Goal: Information Seeking & Learning: Learn about a topic

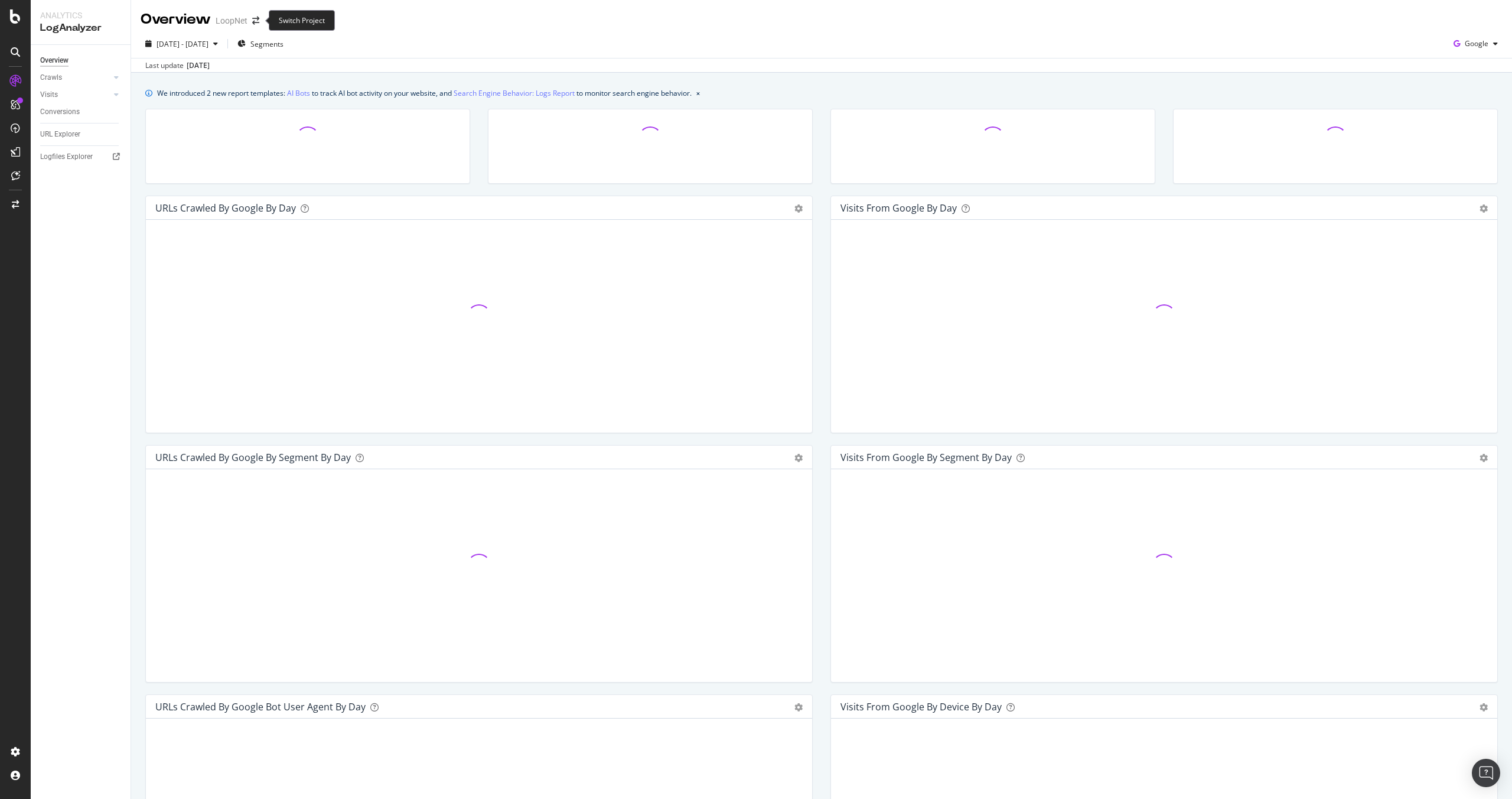
click at [250, 23] on span at bounding box center [256, 21] width 17 height 8
click at [252, 23] on icon "arrow-right-arrow-left" at bounding box center [256, 21] width 7 height 8
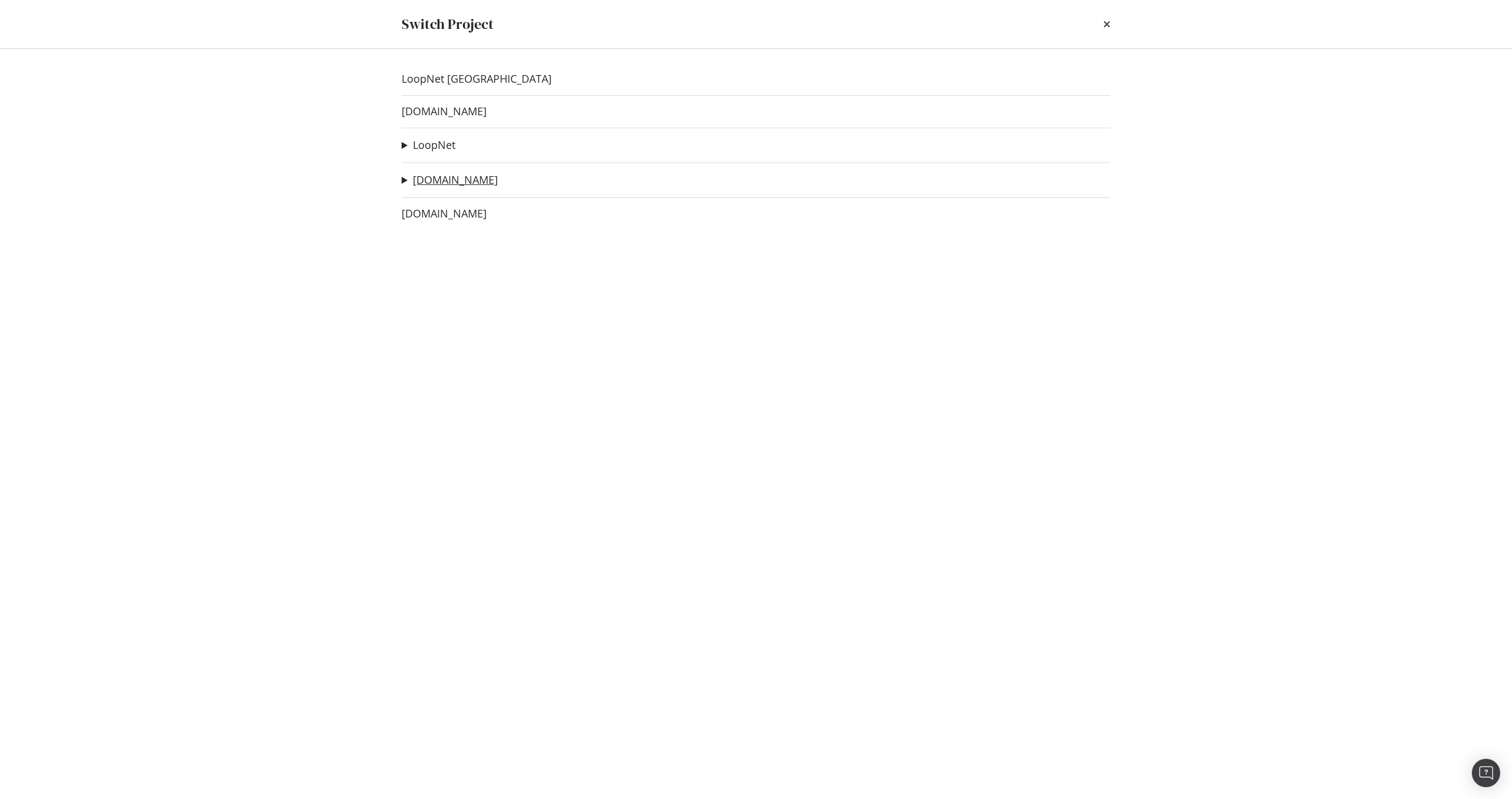
click at [443, 185] on link "[DOMAIN_NAME]" at bounding box center [455, 180] width 85 height 13
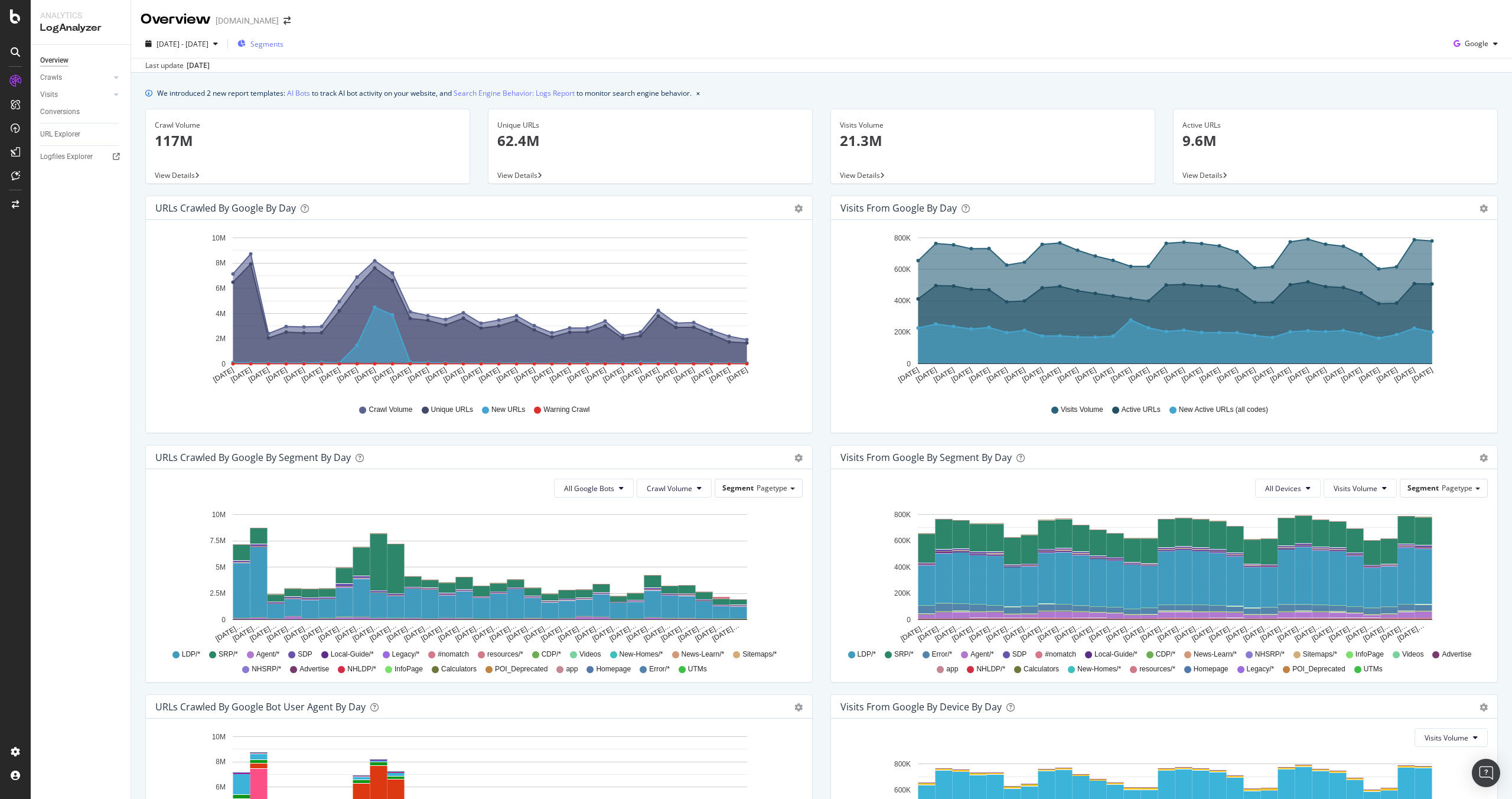
click at [283, 42] on span "Segments" at bounding box center [267, 44] width 33 height 10
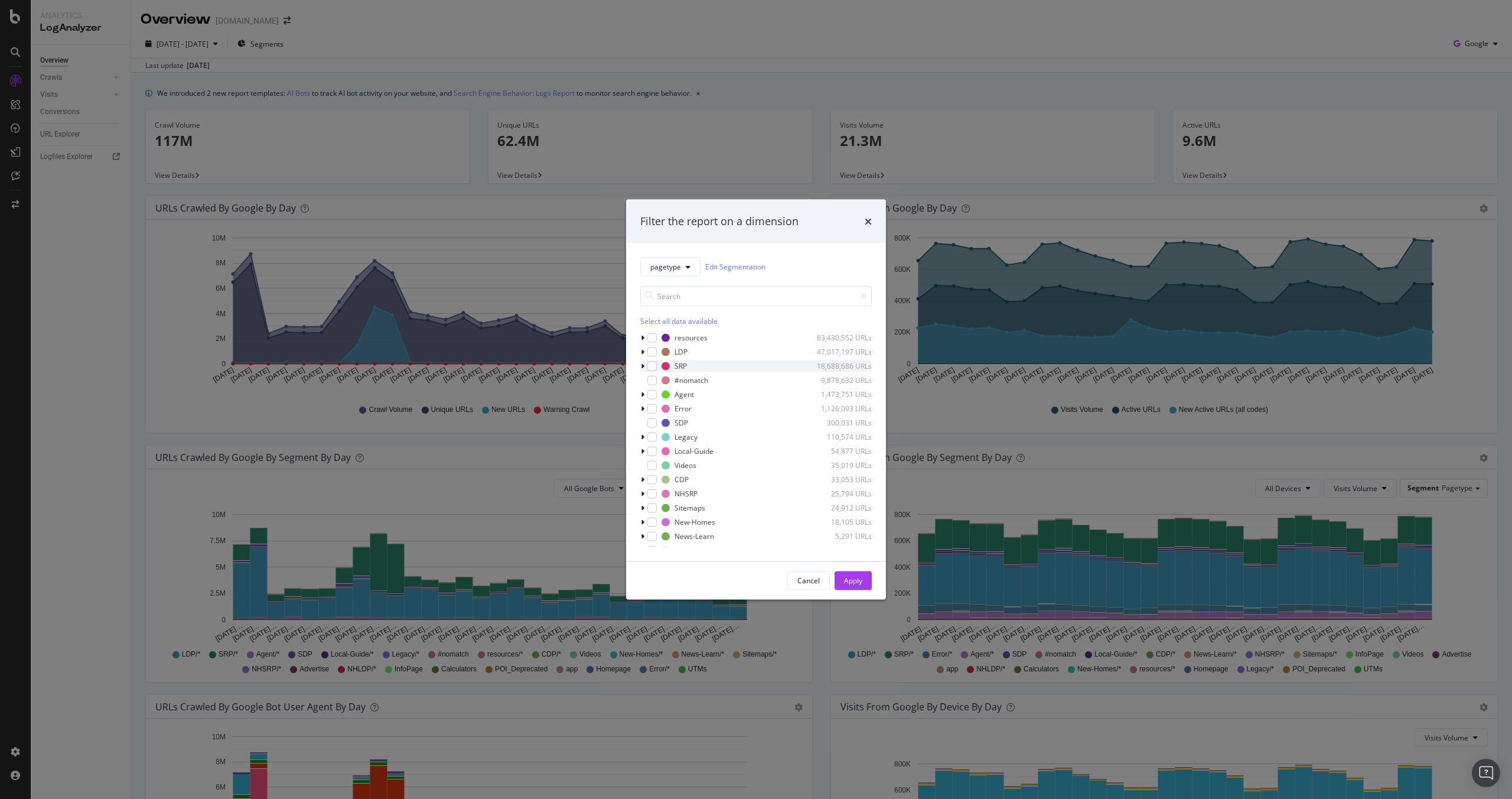
click at [642, 364] on icon "modal" at bounding box center [642, 365] width 3 height 7
click at [642, 366] on icon "modal" at bounding box center [642, 365] width 5 height 7
click at [642, 395] on icon "modal" at bounding box center [642, 394] width 3 height 7
click at [642, 395] on icon "modal" at bounding box center [642, 394] width 5 height 7
click at [644, 409] on div "modal" at bounding box center [643, 408] width 7 height 12
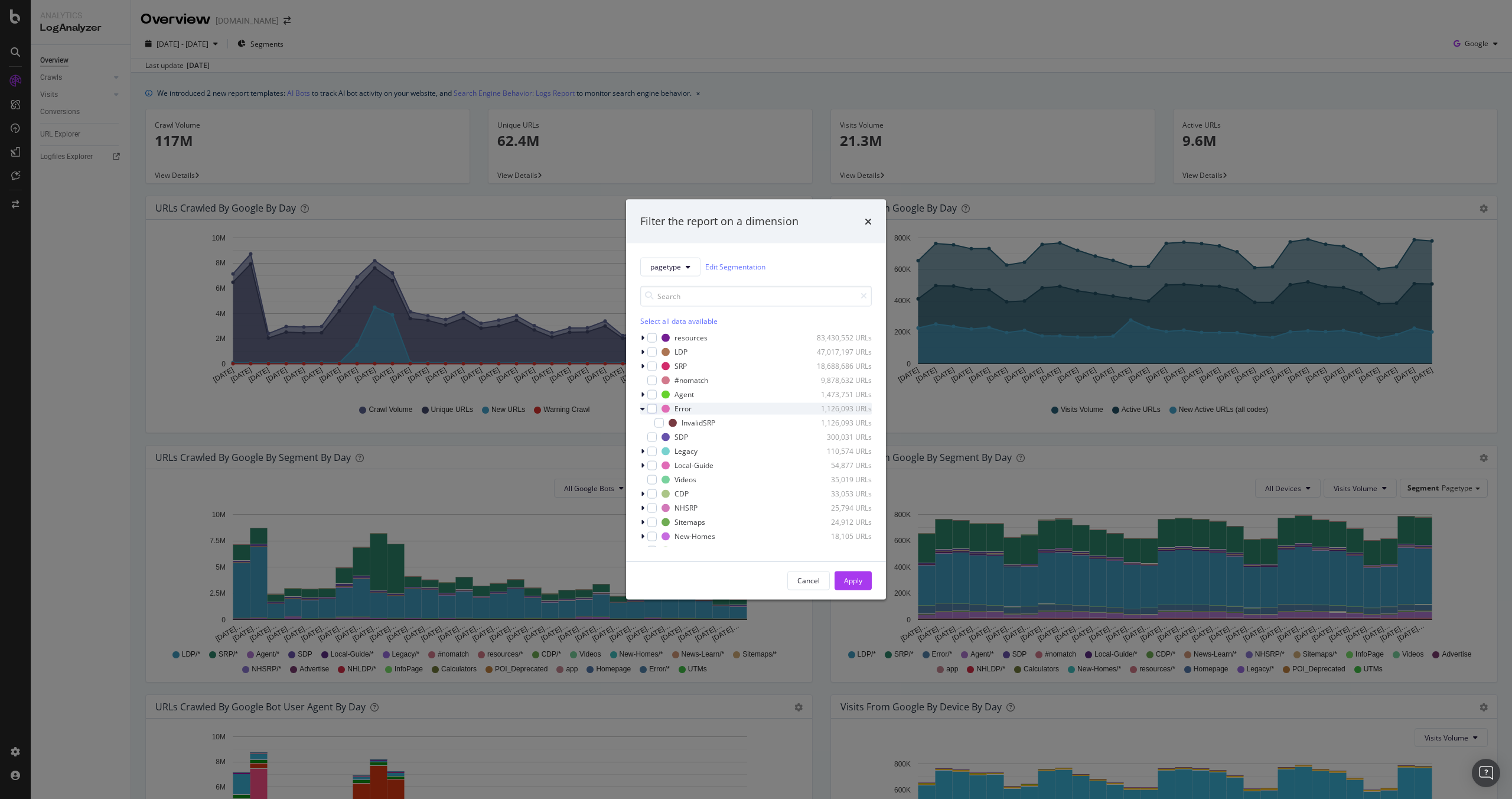
click at [644, 409] on icon "modal" at bounding box center [642, 408] width 5 height 7
click at [655, 381] on div "modal" at bounding box center [652, 379] width 9 height 9
click at [678, 267] on span "pagetype" at bounding box center [665, 267] width 31 height 10
click at [674, 327] on span "Geo" at bounding box center [671, 331] width 43 height 11
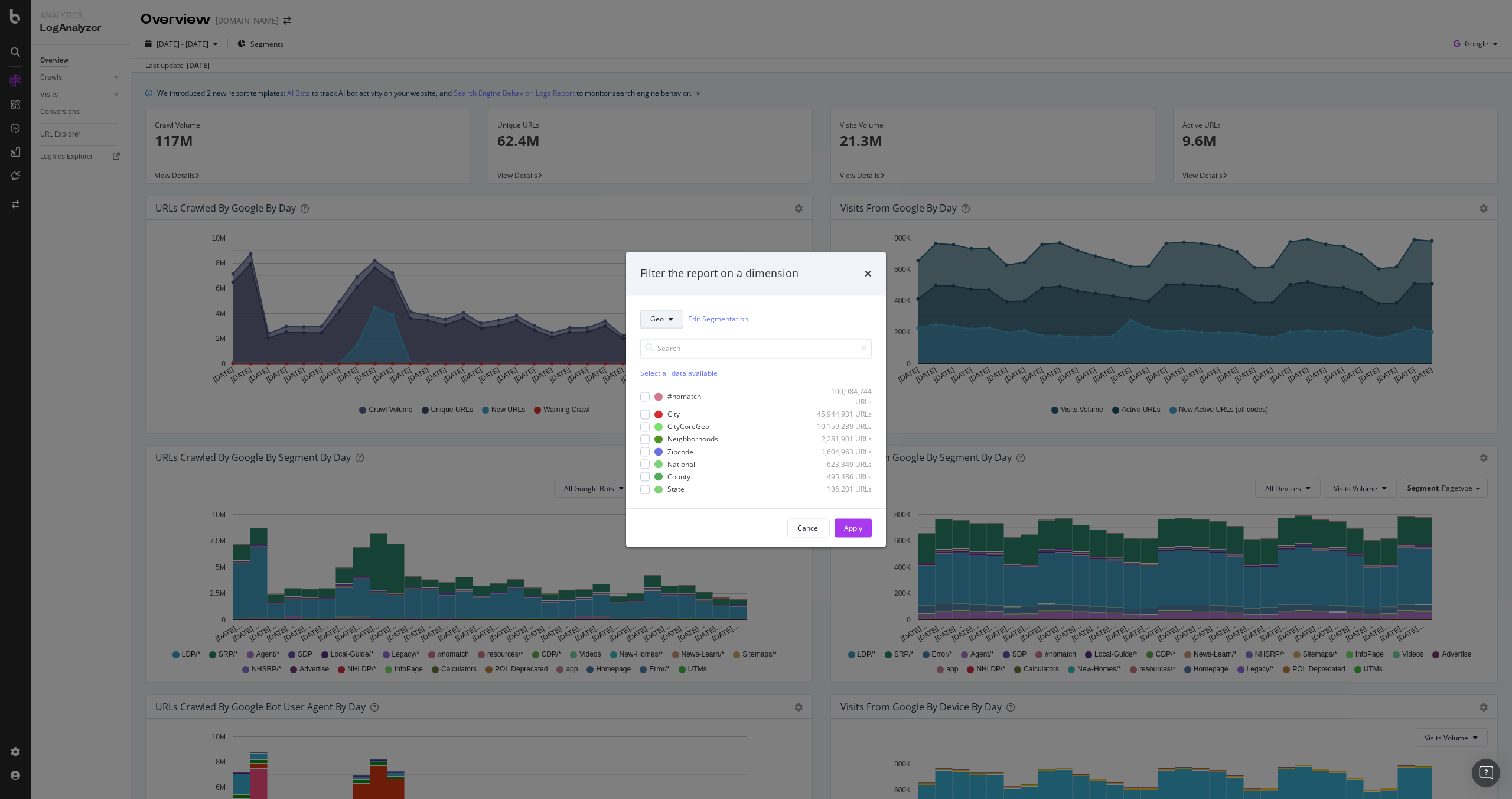
click at [674, 321] on button "Geo" at bounding box center [662, 318] width 43 height 19
click at [682, 364] on span "pagetype" at bounding box center [671, 361] width 43 height 11
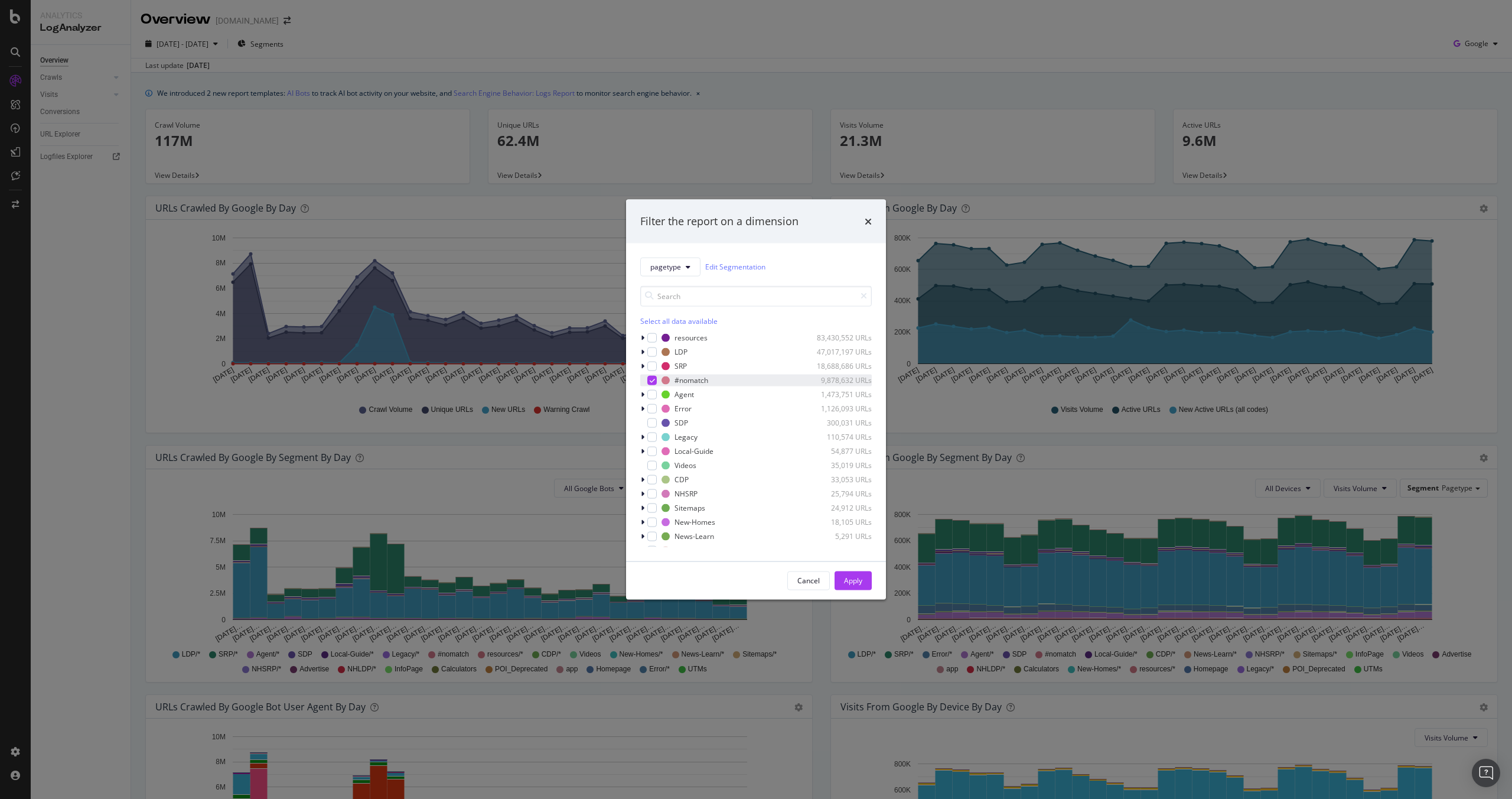
click at [653, 380] on icon "modal" at bounding box center [652, 379] width 5 height 6
click at [644, 367] on icon "modal" at bounding box center [642, 365] width 3 height 7
click at [643, 367] on icon "modal" at bounding box center [642, 365] width 5 height 7
click at [644, 353] on icon "modal" at bounding box center [642, 351] width 3 height 7
click at [644, 354] on icon "modal" at bounding box center [642, 351] width 5 height 7
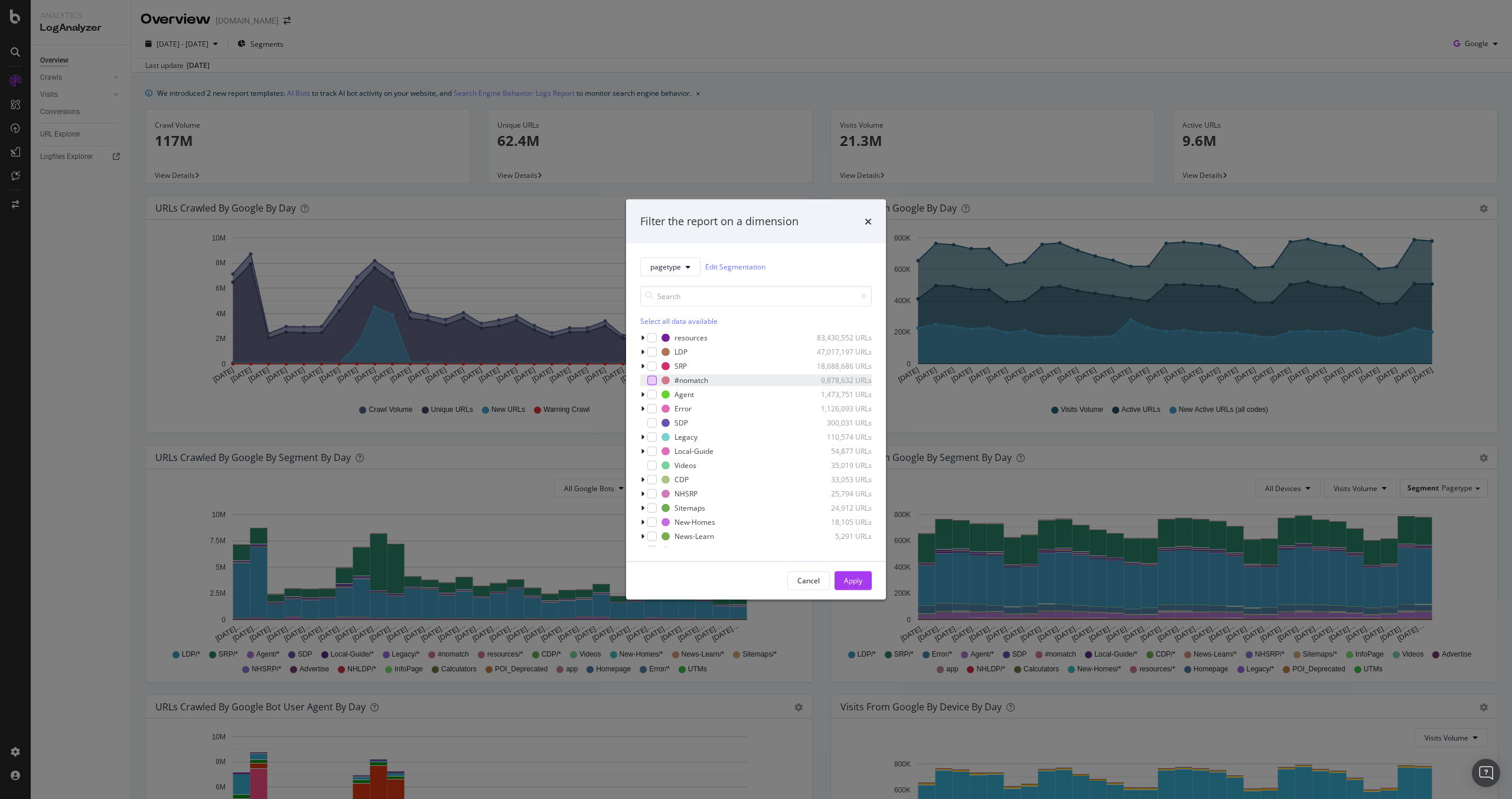
click at [644, 345] on div "resources 83,430,552 URLs LDP 47,017,197 URLs SRP 18,688,686 URLs #nomatch 9,87…" at bounding box center [755, 439] width 231 height 215
click at [642, 338] on icon "modal" at bounding box center [642, 337] width 3 height 7
click at [642, 337] on icon "modal" at bounding box center [642, 337] width 5 height 7
click at [644, 394] on div "modal" at bounding box center [643, 394] width 7 height 12
click at [644, 394] on icon "modal" at bounding box center [642, 394] width 5 height 7
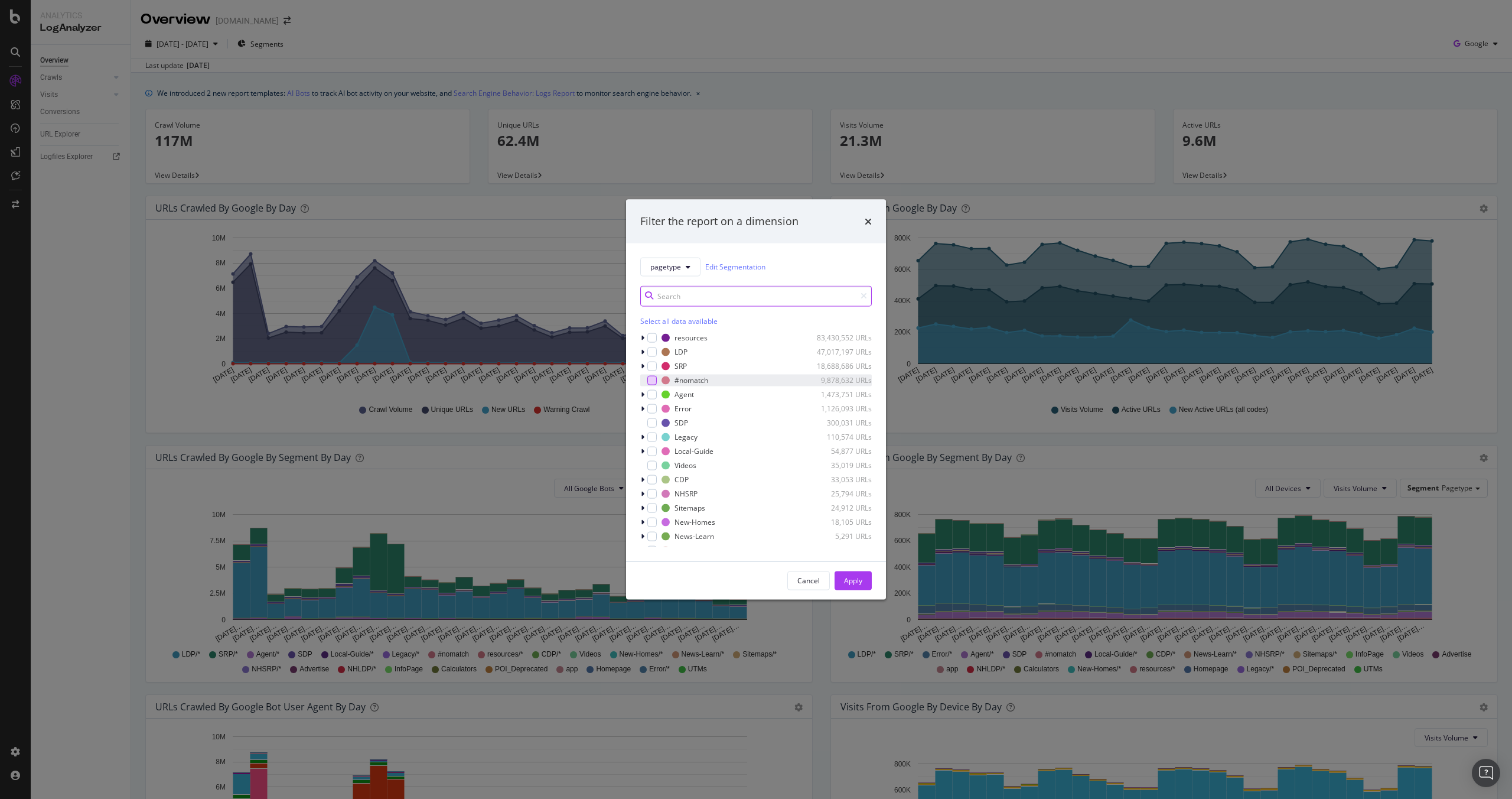
click at [718, 302] on input "modal" at bounding box center [755, 295] width 231 height 21
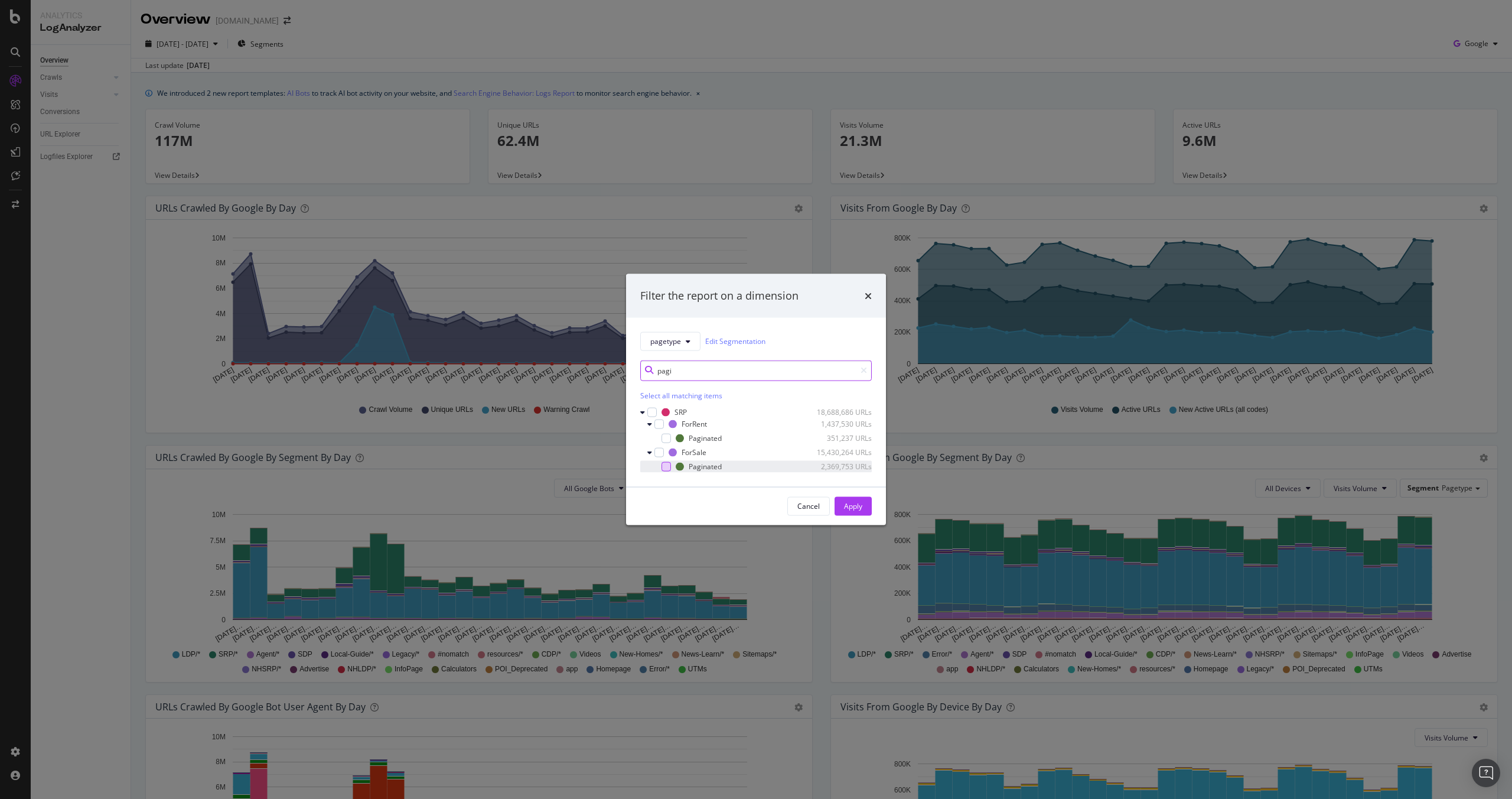
type input "pagi"
click at [662, 469] on div "modal" at bounding box center [666, 466] width 9 height 9
click at [855, 506] on div "Apply" at bounding box center [853, 506] width 18 height 10
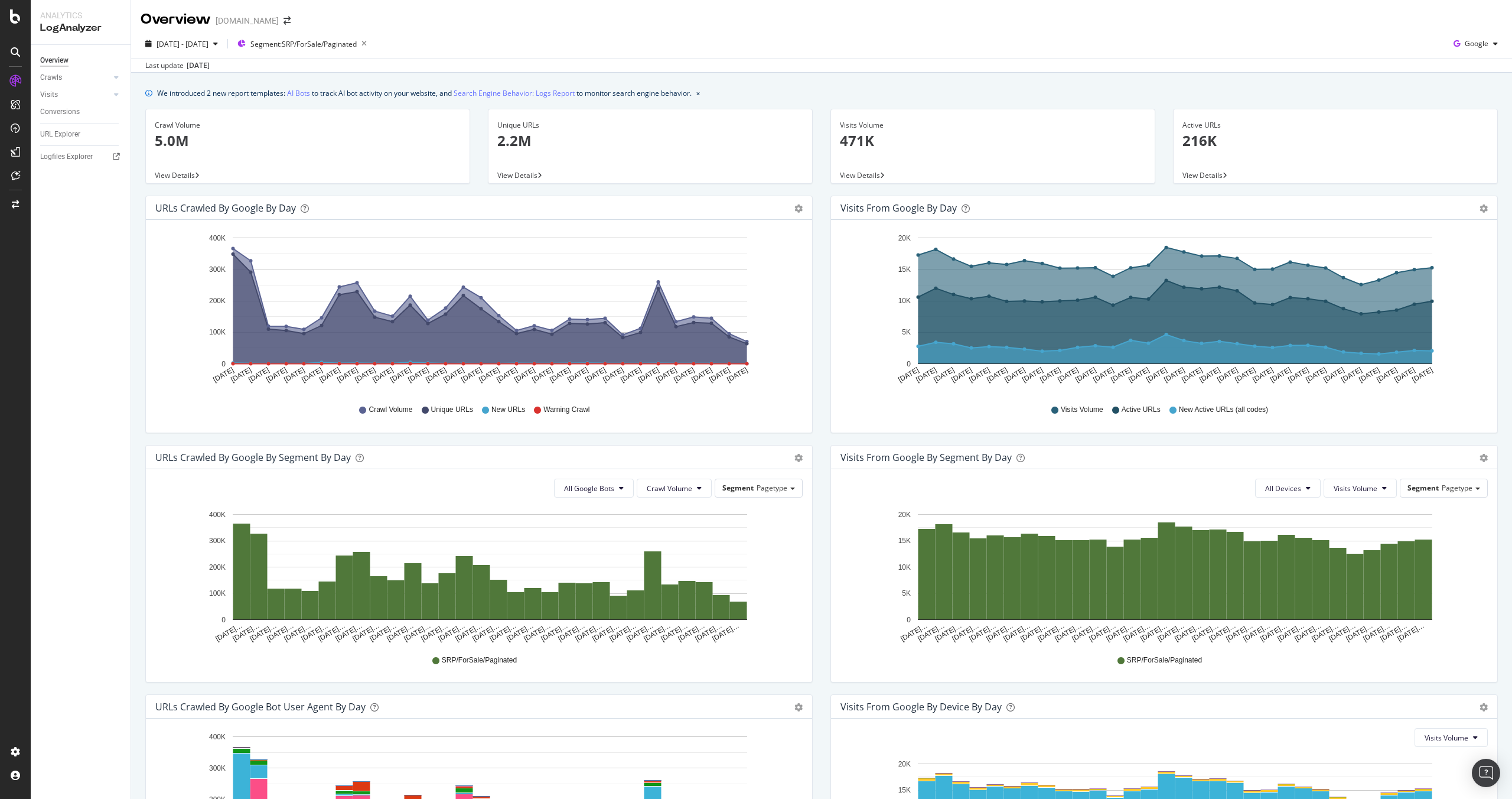
click at [533, 176] on span "View Details" at bounding box center [517, 176] width 40 height 10
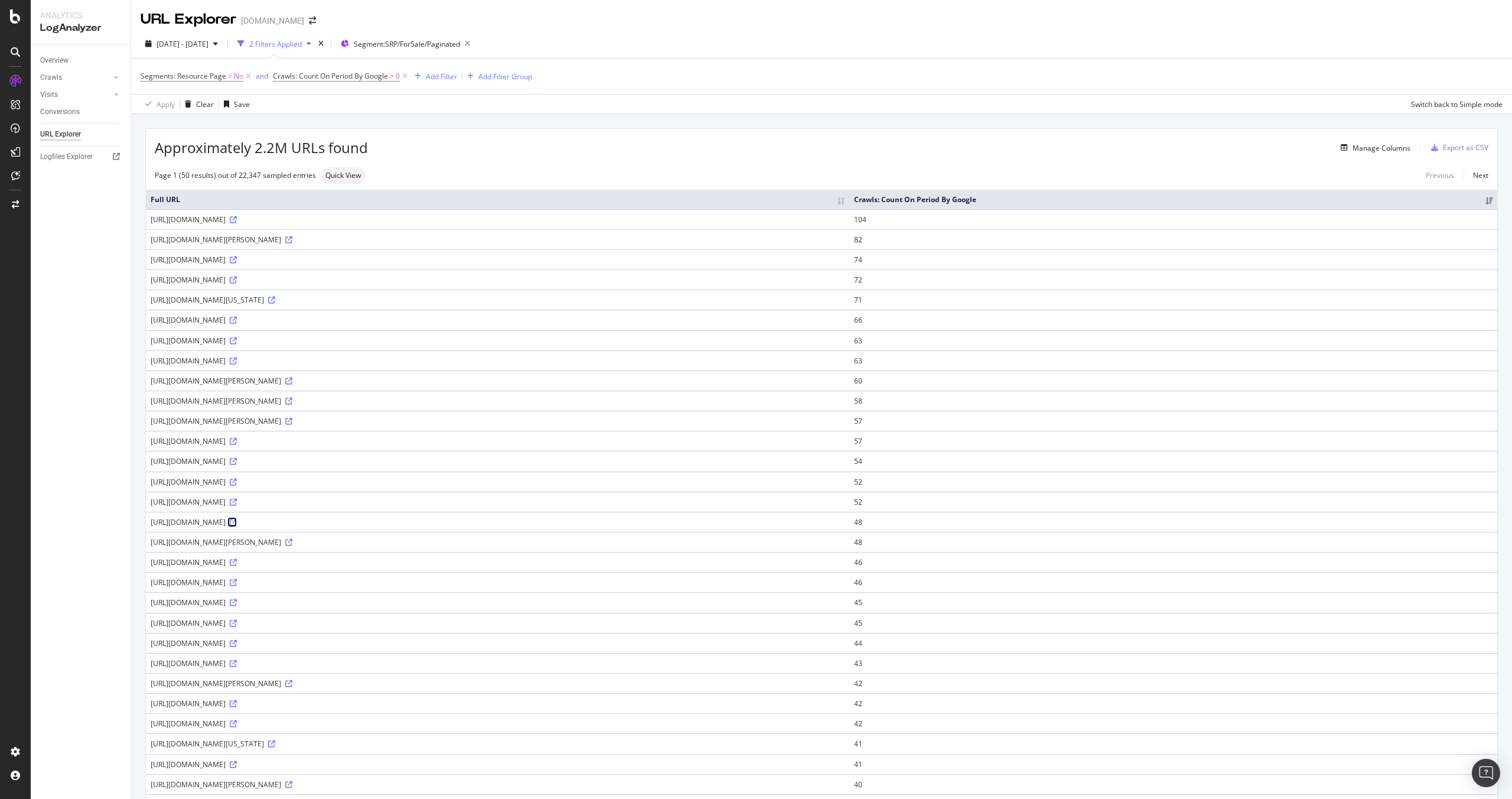
click at [236, 523] on icon at bounding box center [233, 522] width 7 height 7
click at [1378, 152] on div "Manage Columns" at bounding box center [1372, 148] width 74 height 13
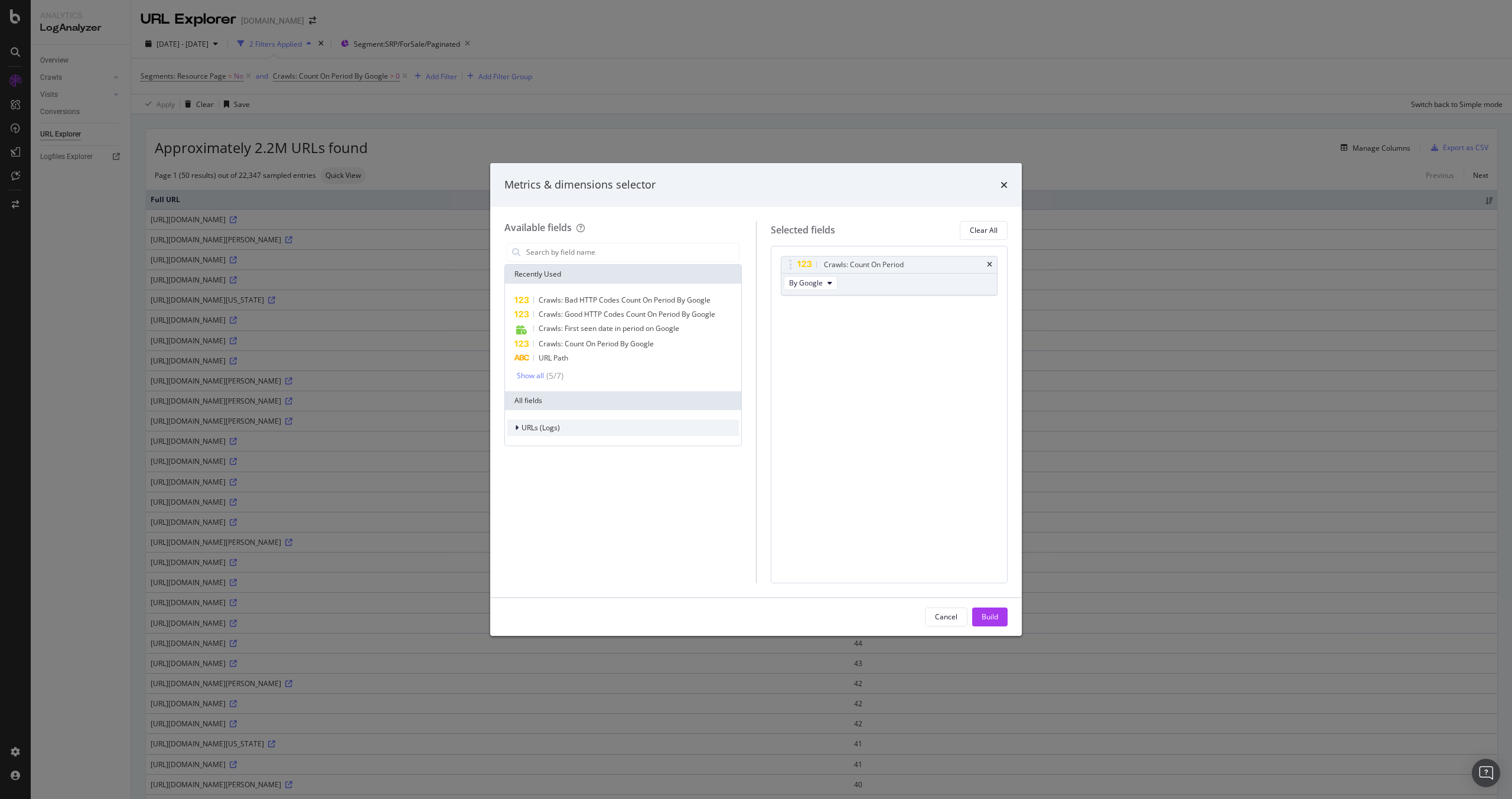
click at [531, 425] on span "URLs (Logs)" at bounding box center [540, 427] width 38 height 10
click at [527, 487] on div "modal" at bounding box center [525, 482] width 7 height 12
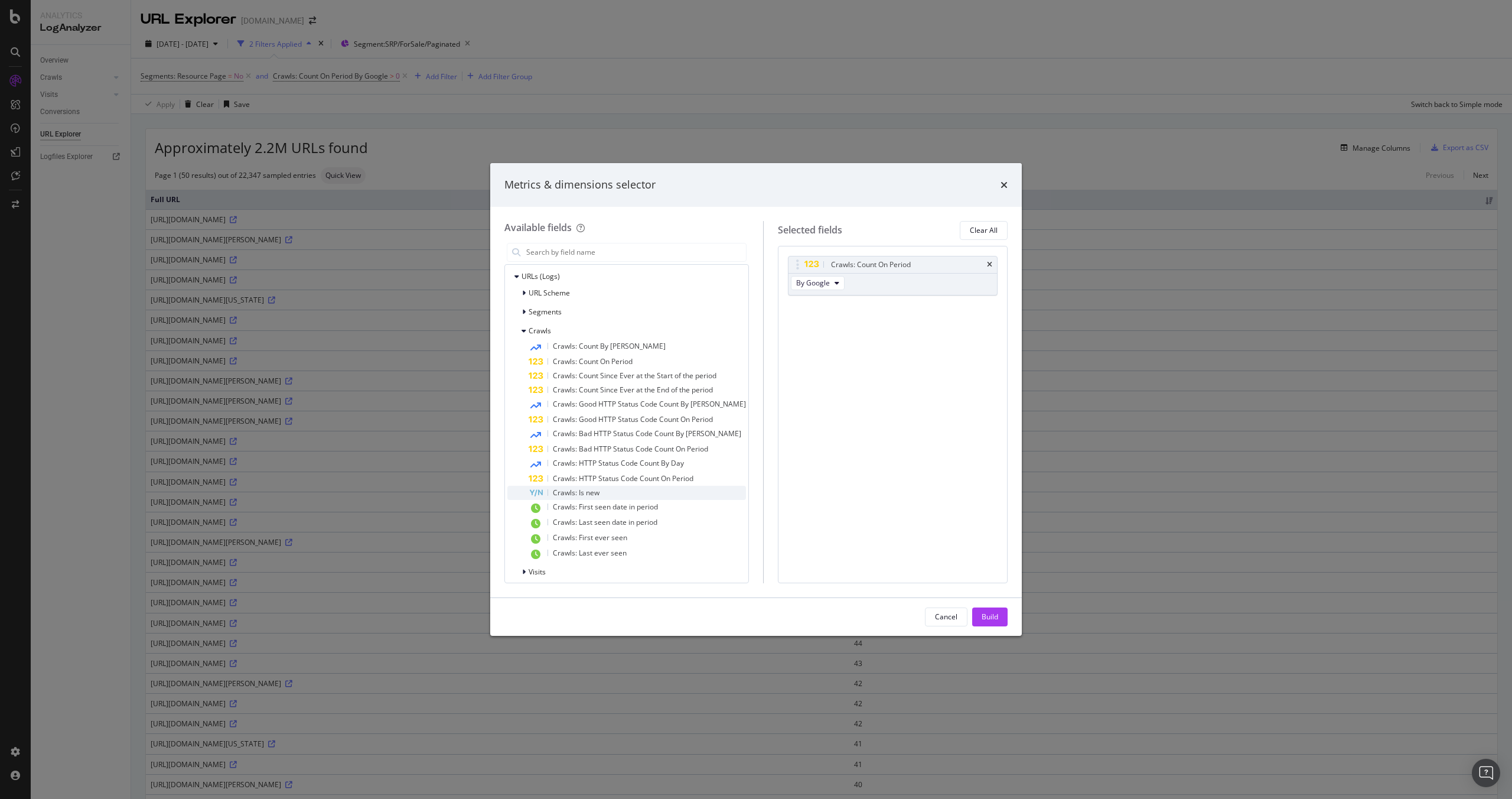
scroll to position [158, 0]
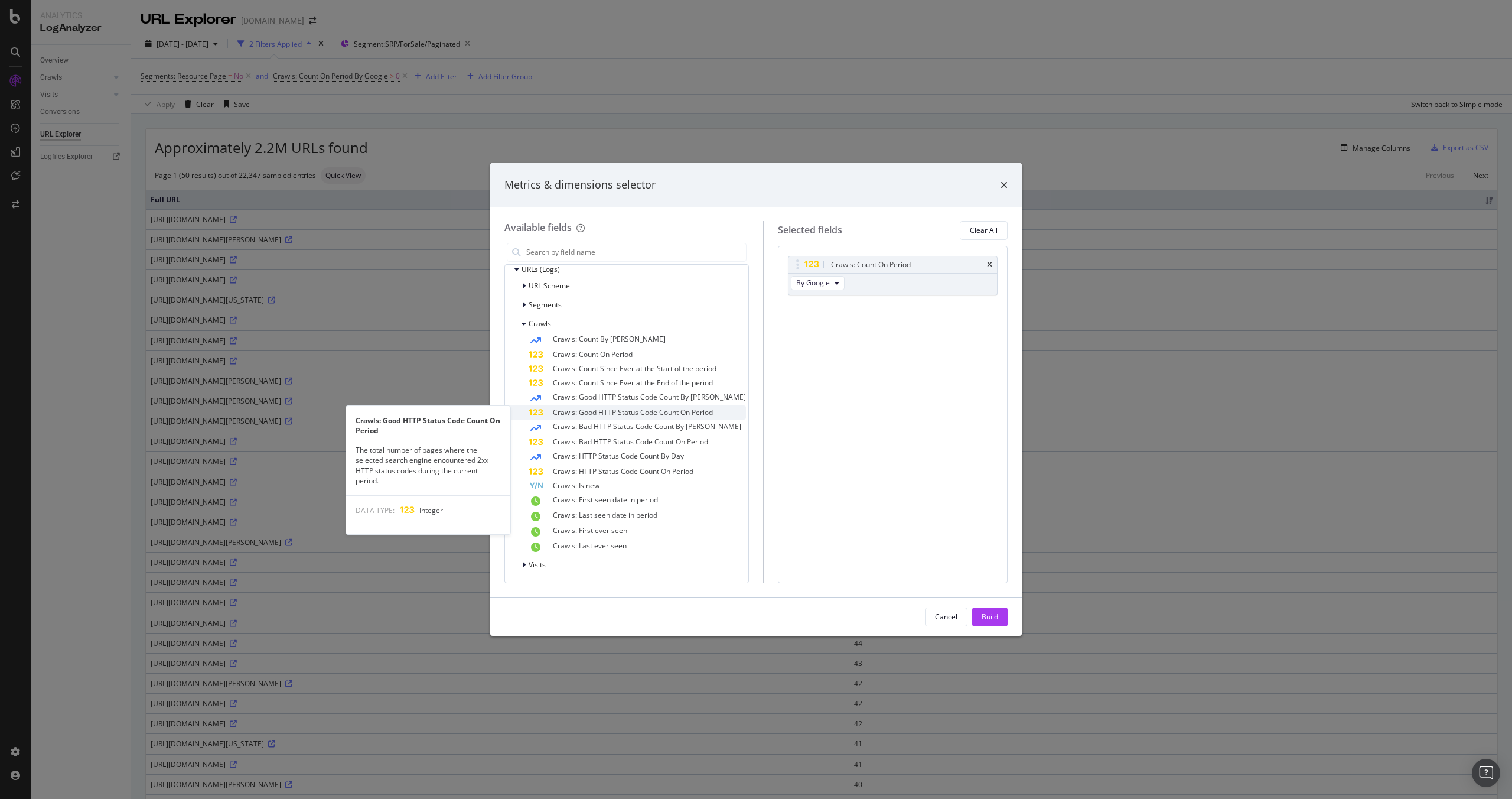
click at [596, 415] on span "Crawls: Good HTTP Status Code Count On Period" at bounding box center [633, 412] width 160 height 10
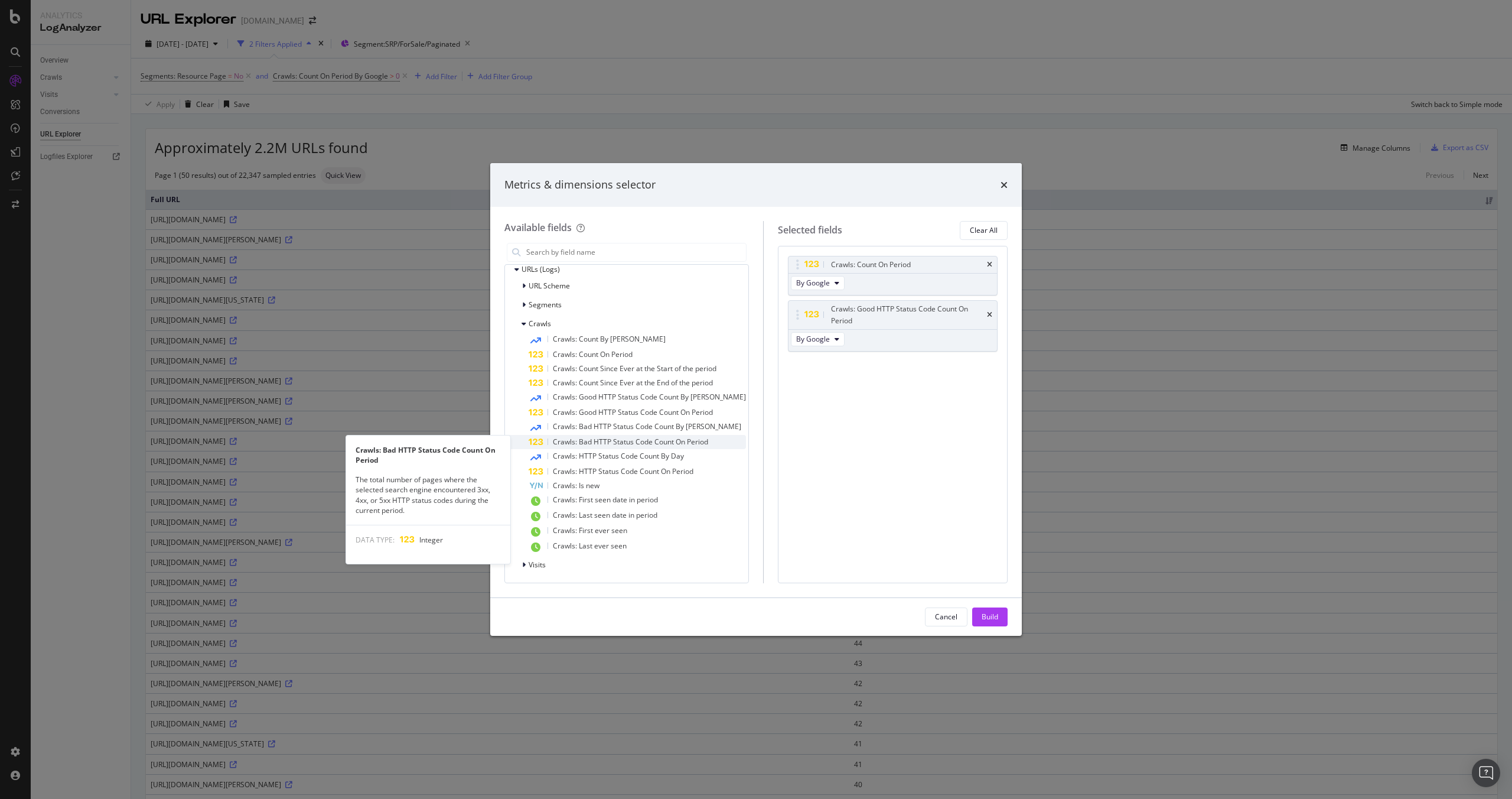
click at [586, 444] on span "Crawls: Bad HTTP Status Code Count On Period" at bounding box center [631, 441] width 155 height 10
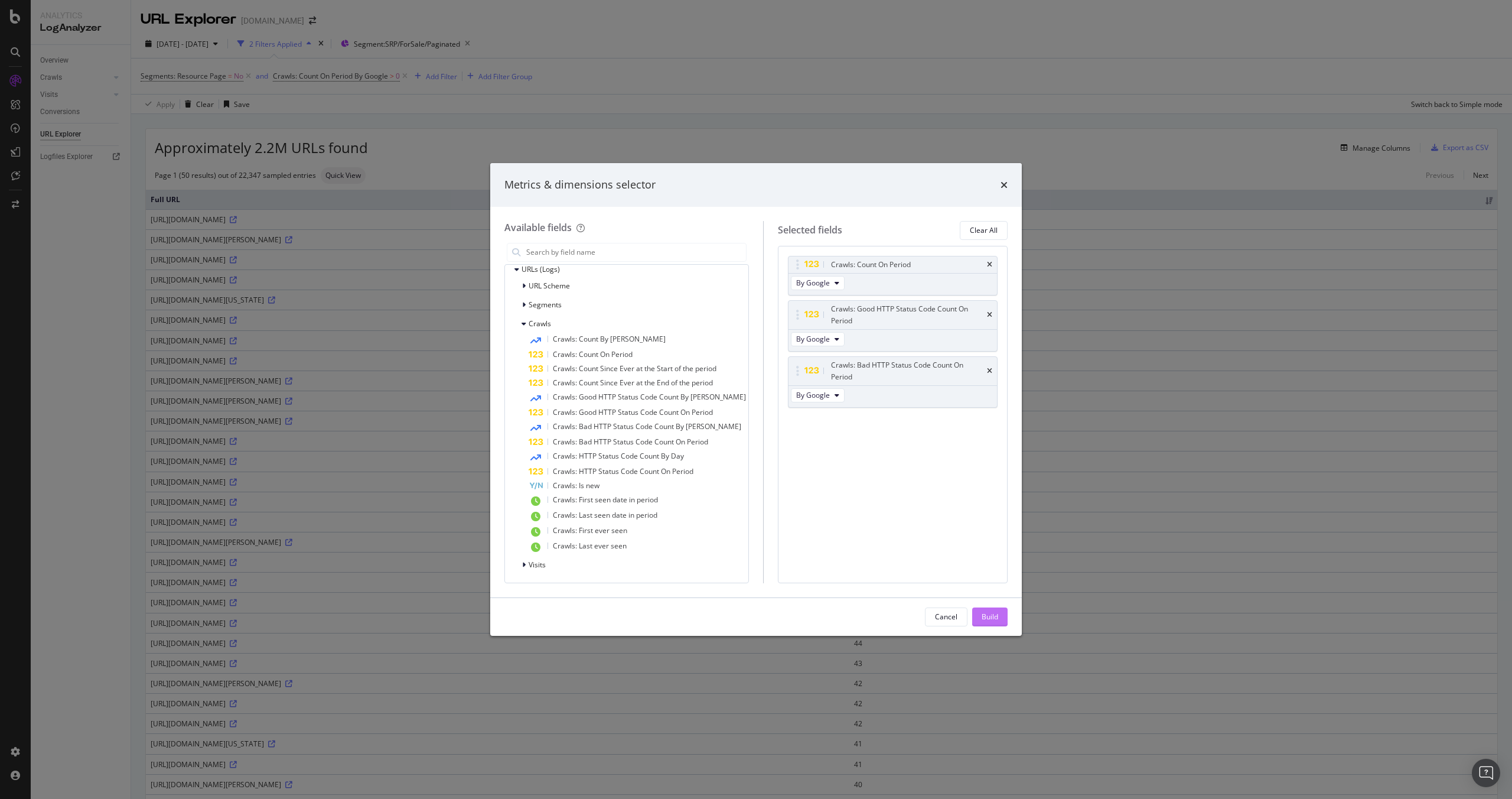
click at [986, 614] on div "Build" at bounding box center [990, 617] width 17 height 10
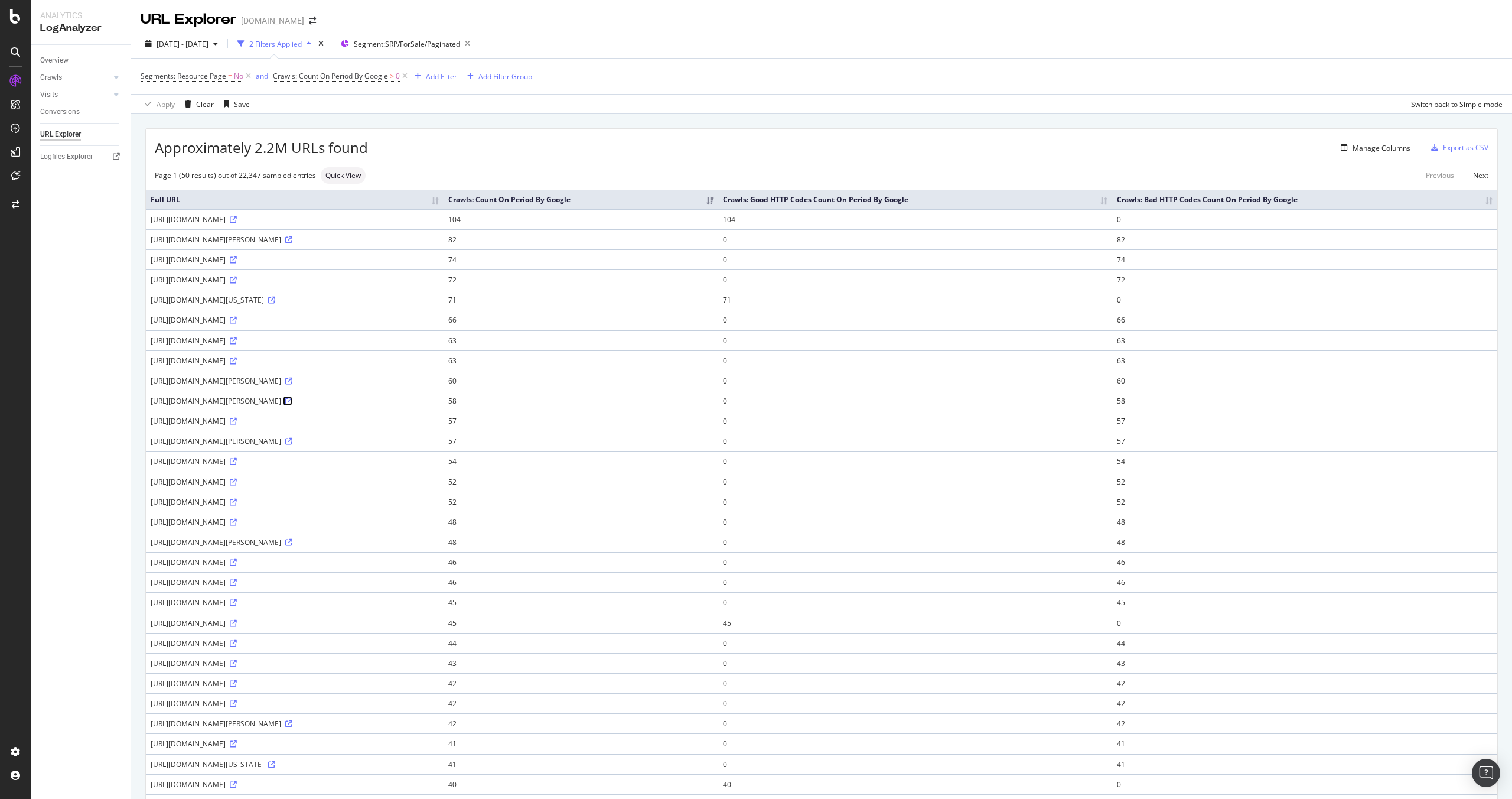
click at [292, 402] on icon at bounding box center [288, 401] width 7 height 7
click at [209, 48] on span "[DATE] - [DATE]" at bounding box center [182, 44] width 52 height 10
click at [489, 108] on div "Apply Clear Save Switch back to Simple mode" at bounding box center [821, 103] width 1381 height 19
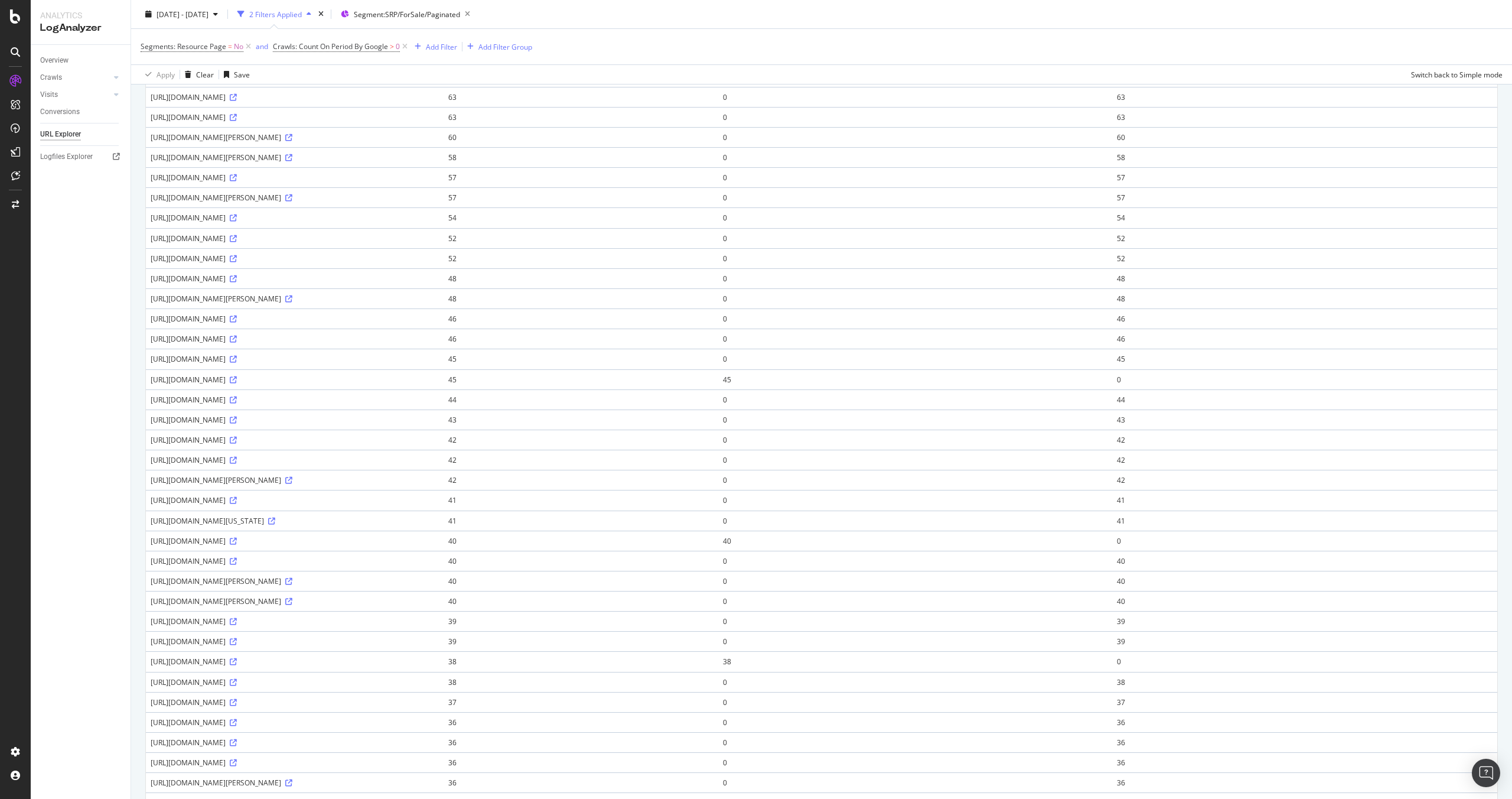
scroll to position [483, 0]
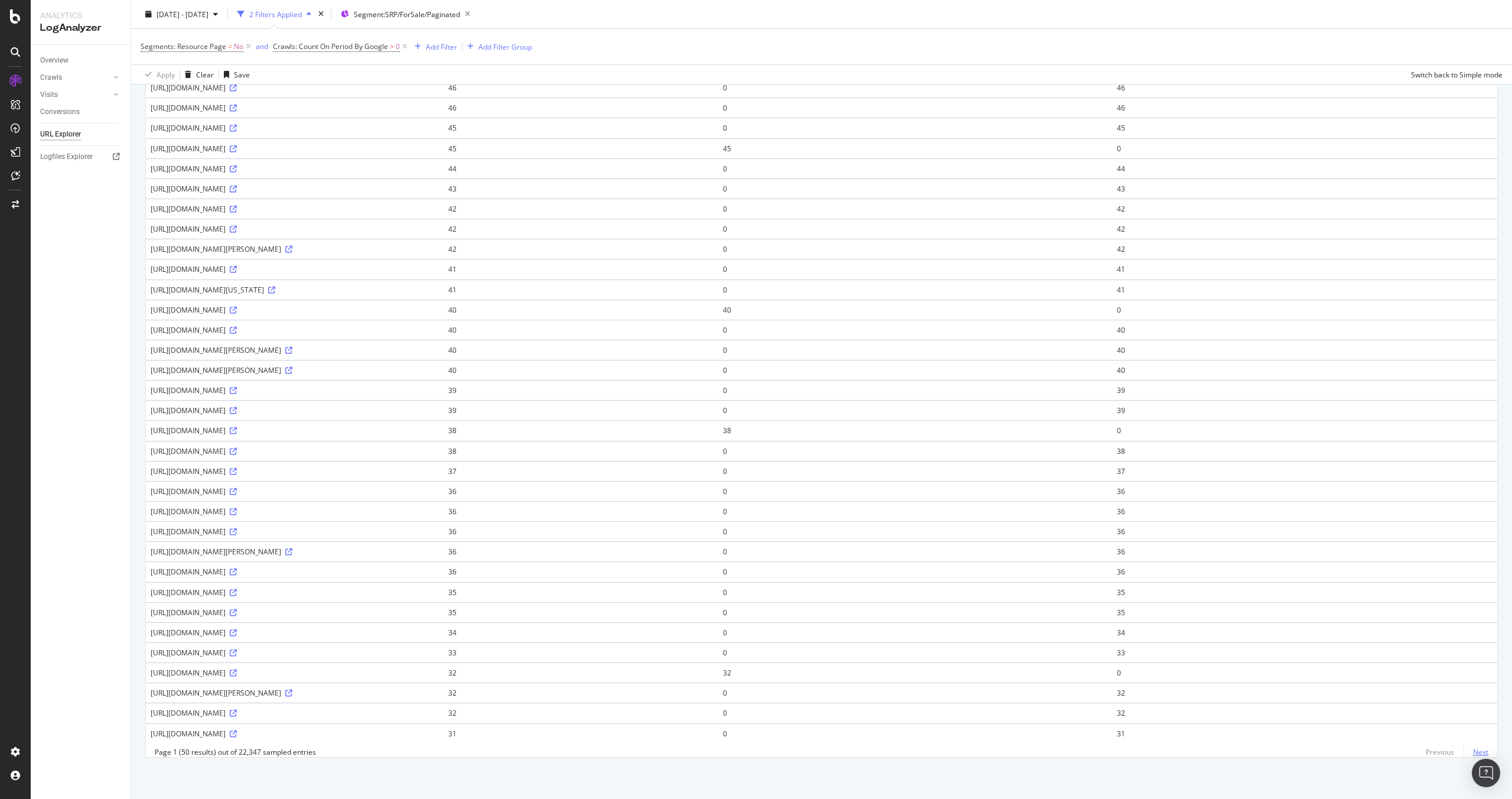
click at [1473, 748] on link "Next" at bounding box center [1476, 751] width 25 height 18
click at [236, 508] on icon at bounding box center [233, 511] width 7 height 7
click at [236, 387] on icon at bounding box center [233, 390] width 7 height 7
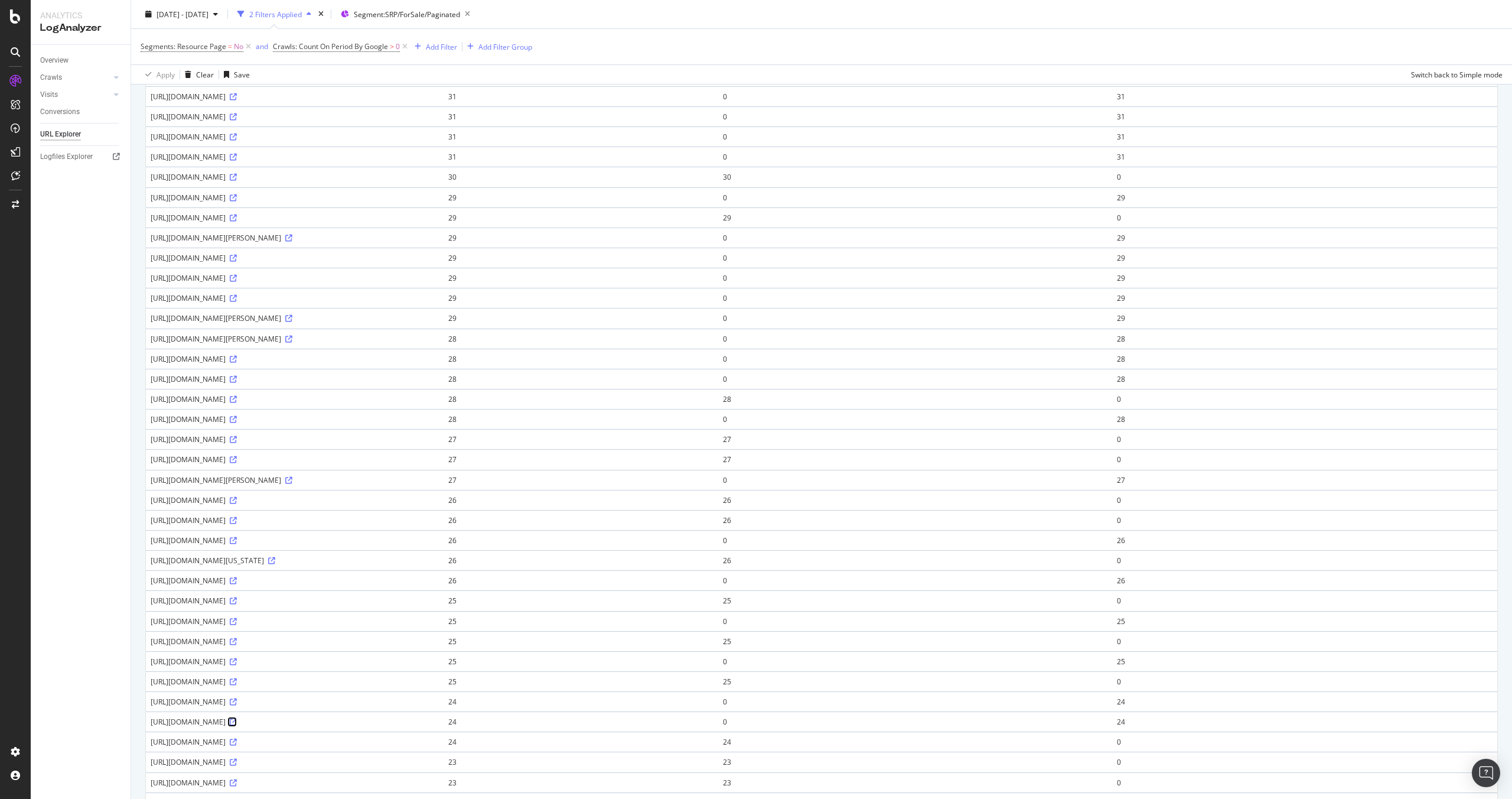
scroll to position [0, 0]
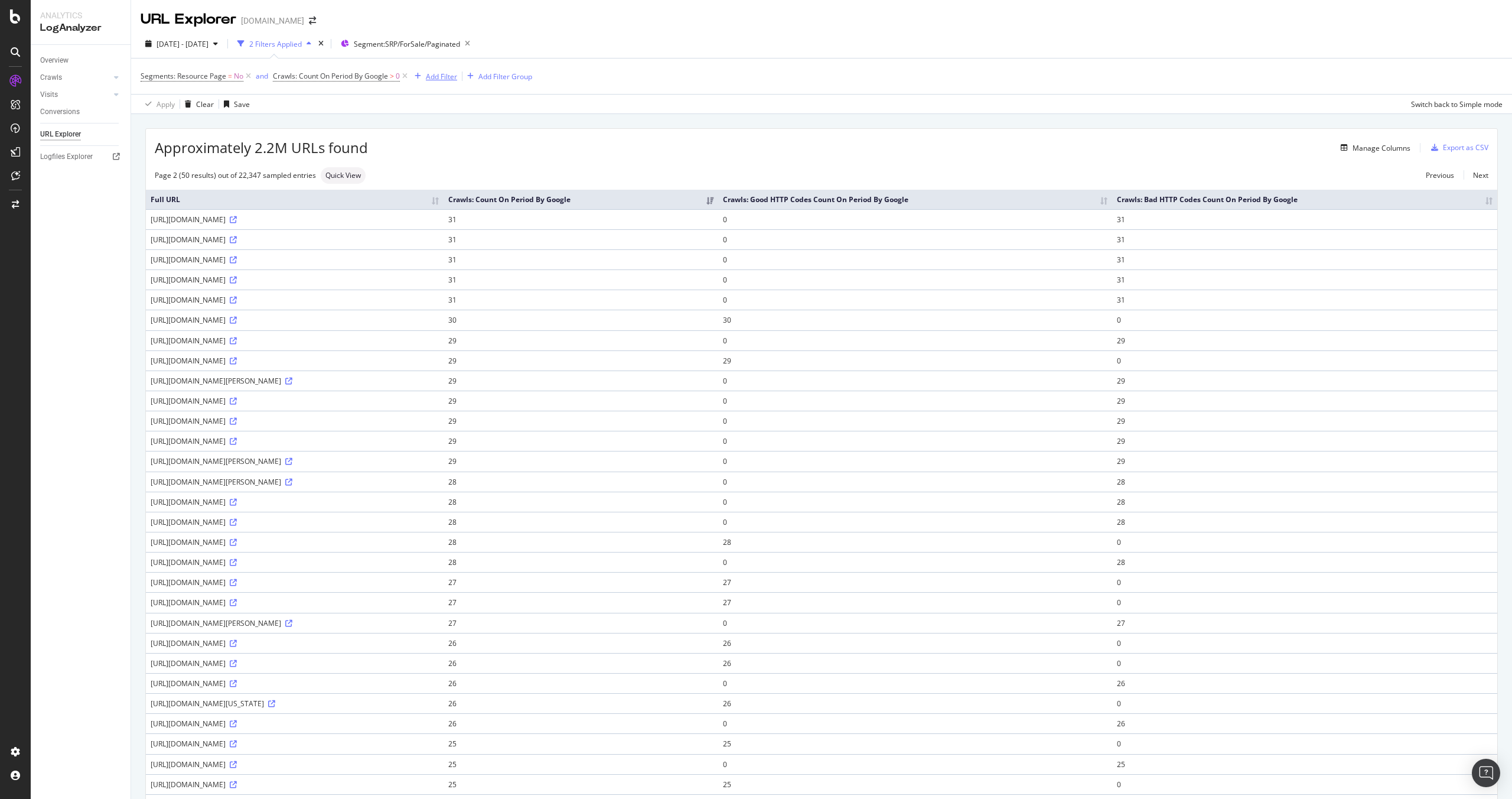
click at [449, 73] on div "Add Filter" at bounding box center [441, 77] width 31 height 10
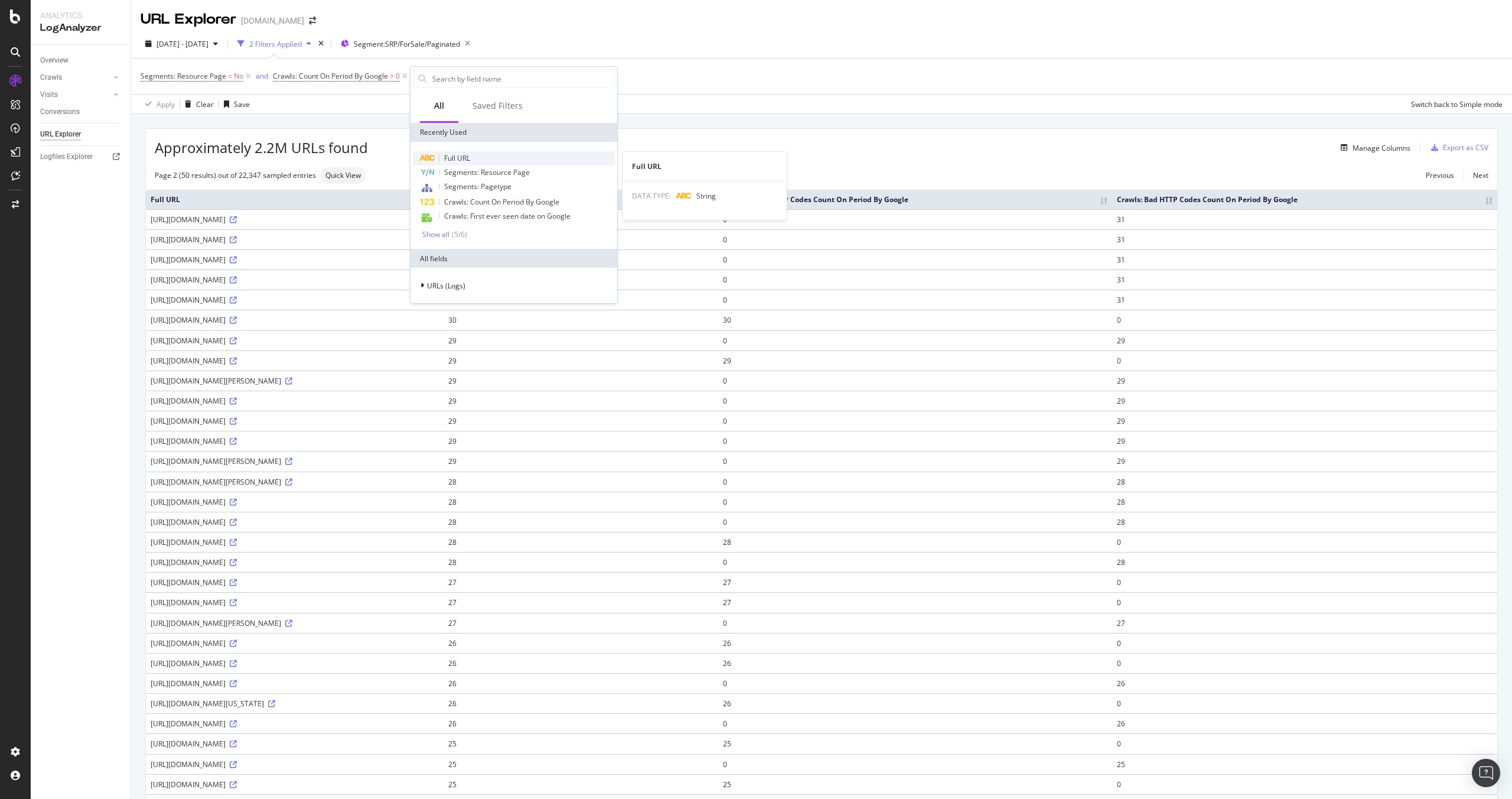
click at [463, 154] on span "Full URL" at bounding box center [457, 158] width 26 height 10
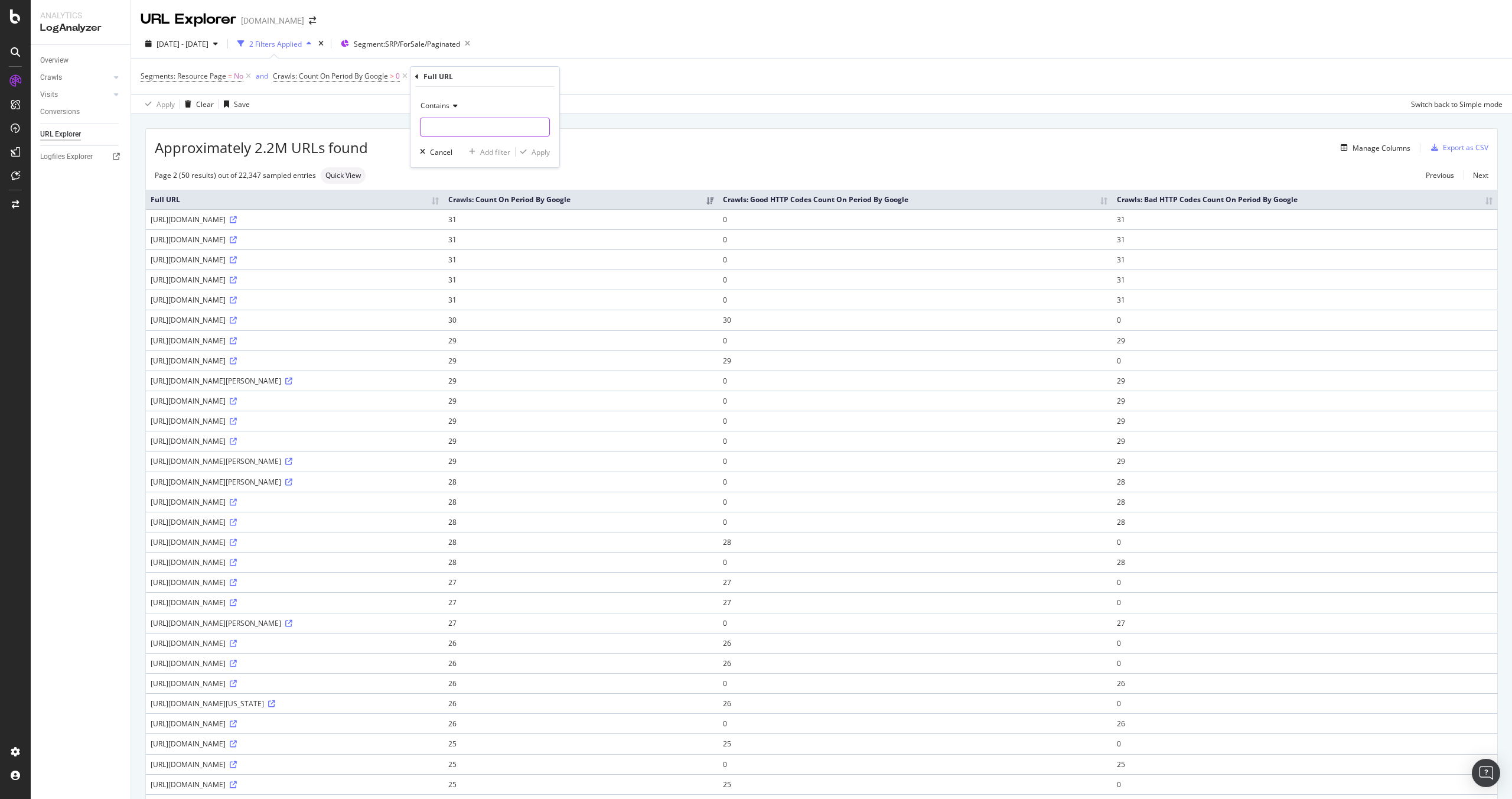
click at [444, 129] on input "text" at bounding box center [485, 127] width 129 height 19
type input "/p1/"
click at [528, 147] on div "Apply" at bounding box center [532, 151] width 34 height 11
click at [236, 220] on icon at bounding box center [233, 220] width 7 height 7
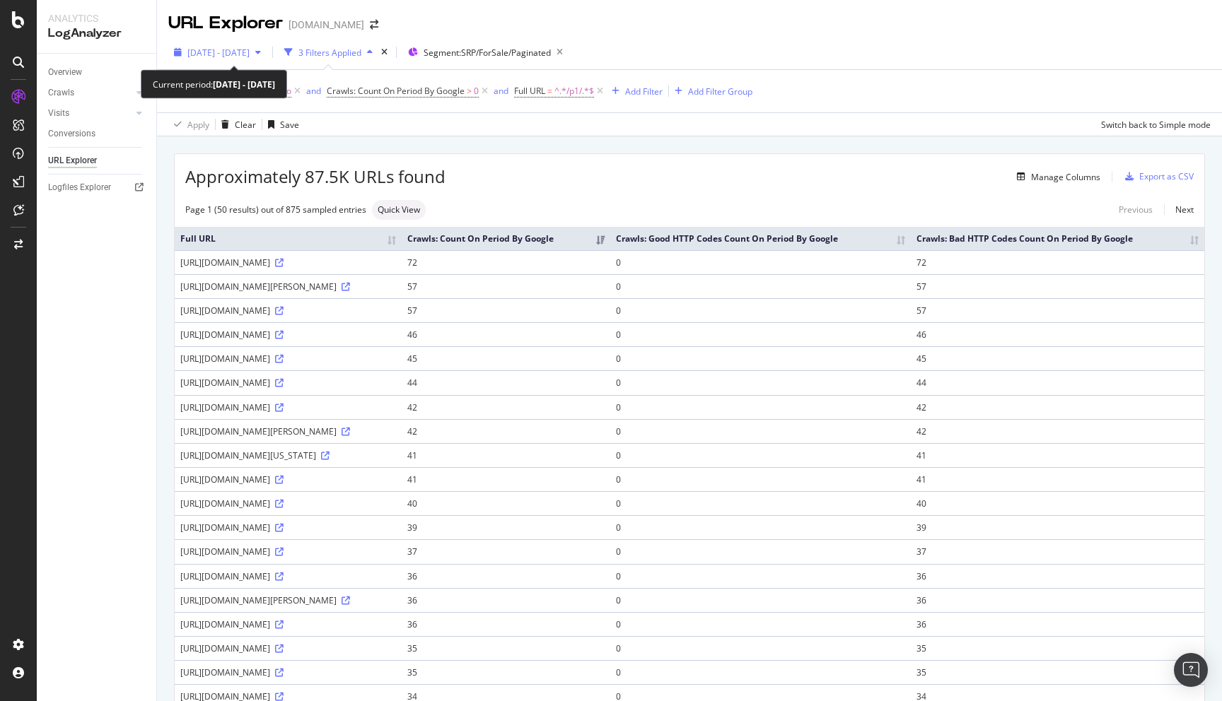
click at [250, 50] on span "[DATE] - [DATE]" at bounding box center [218, 53] width 62 height 12
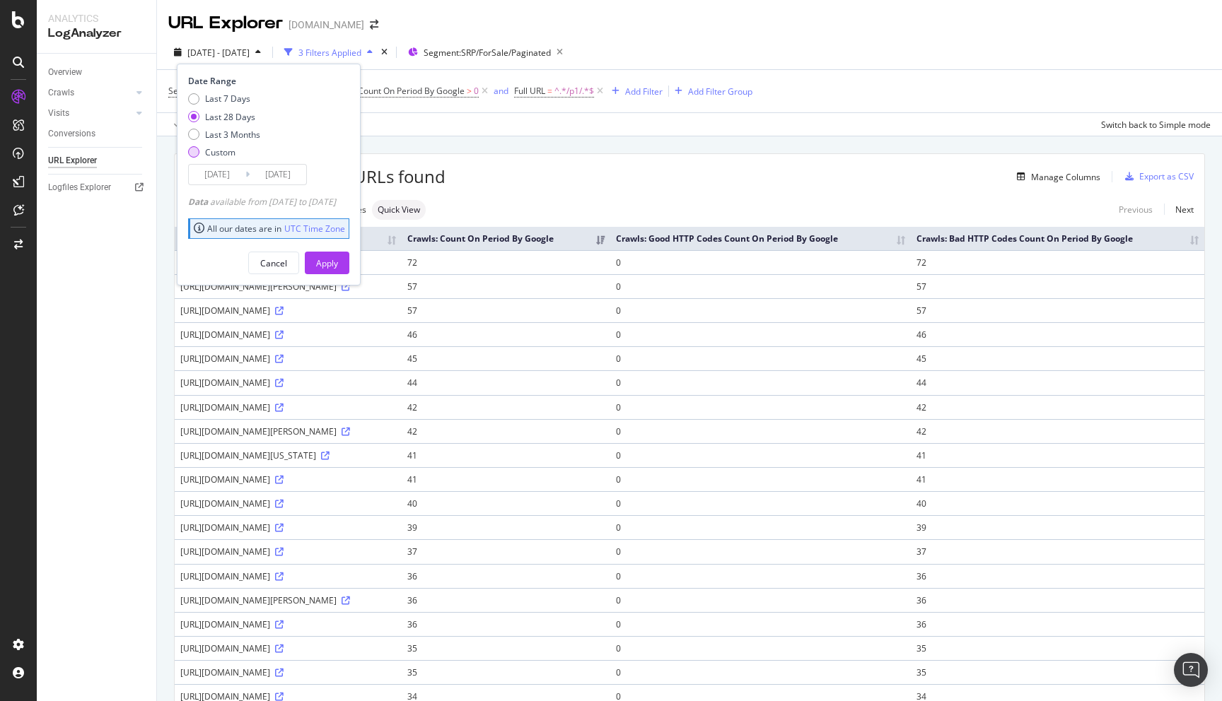
click at [215, 156] on div "Custom" at bounding box center [220, 152] width 30 height 12
click at [221, 97] on div "Last 7 Days" at bounding box center [227, 99] width 45 height 12
click at [237, 174] on input "[DATE]" at bounding box center [217, 175] width 57 height 20
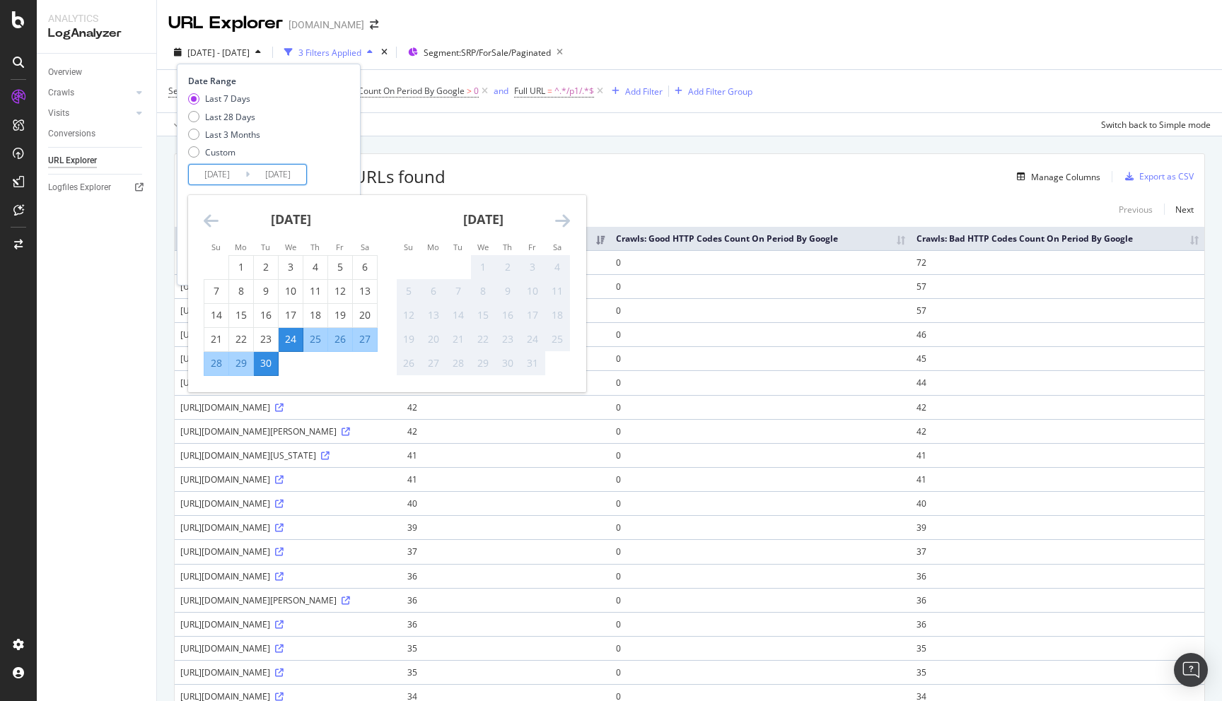
click at [267, 361] on div "30" at bounding box center [266, 363] width 24 height 14
type input "[DATE]"
click at [267, 361] on div "30" at bounding box center [266, 363] width 24 height 14
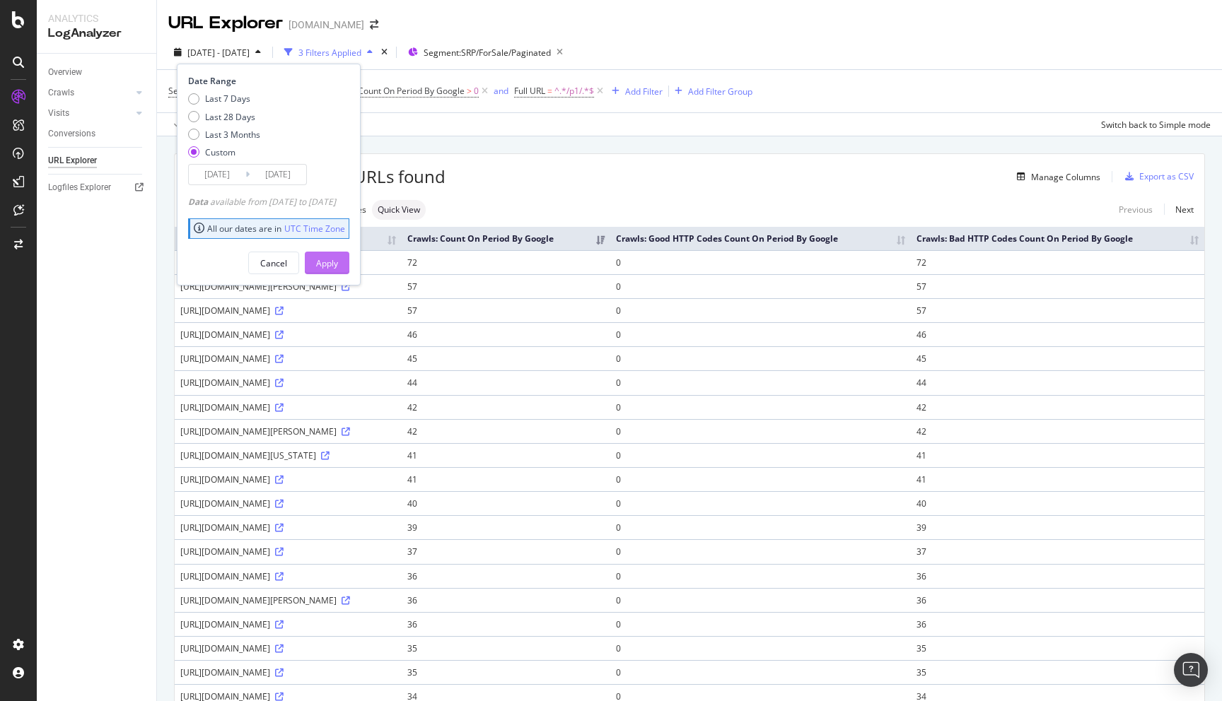
click at [338, 261] on div "Apply" at bounding box center [327, 263] width 22 height 12
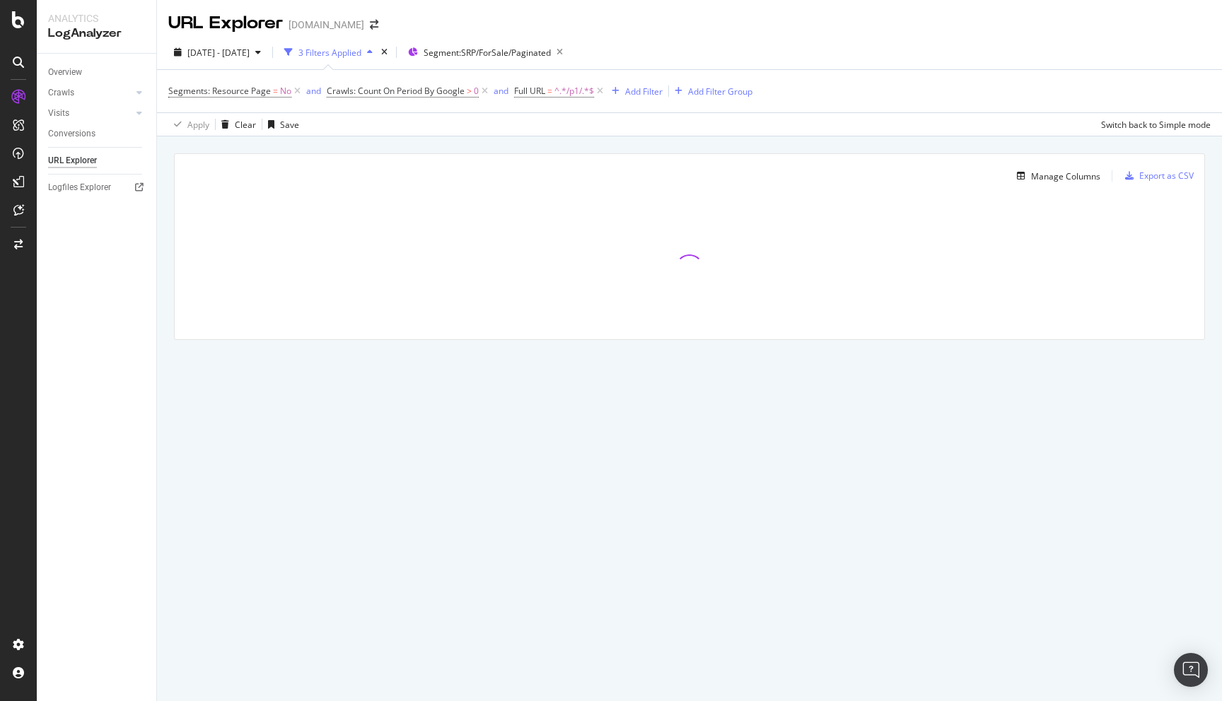
click at [165, 282] on div "Manage Columns Export as CSV Full URL Crawls: Count On Period By Google Crawls:…" at bounding box center [689, 262] width 1065 height 253
